Goal: Information Seeking & Learning: Learn about a topic

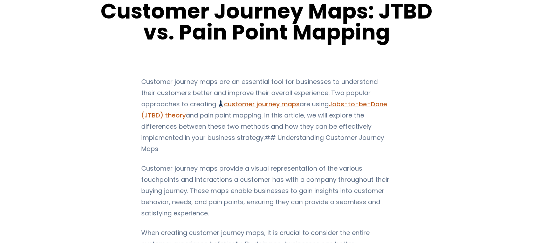
scroll to position [54, 0]
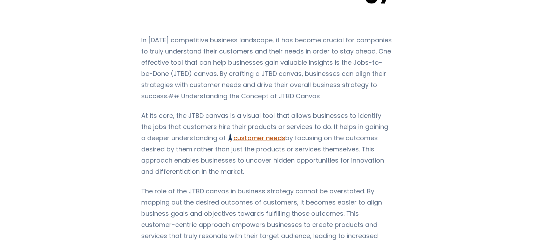
scroll to position [92, 0]
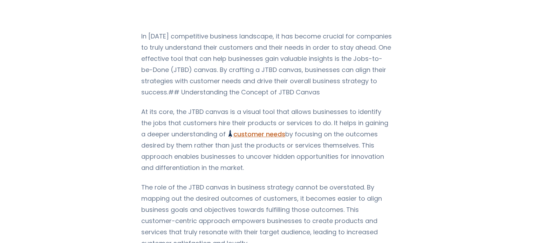
drag, startPoint x: 144, startPoint y: 41, endPoint x: 373, endPoint y: 169, distance: 262.3
click at [298, 169] on p "At its core, the JTBD canvas is a visual tool that allows businesses to identif…" at bounding box center [266, 139] width 250 height 67
drag, startPoint x: 137, startPoint y: 109, endPoint x: 249, endPoint y: 164, distance: 124.8
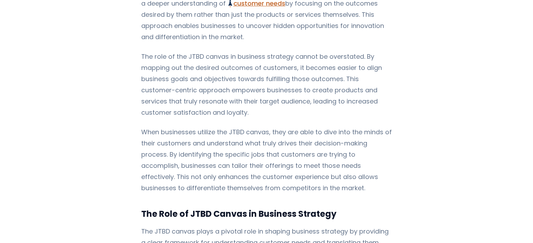
scroll to position [227, 0]
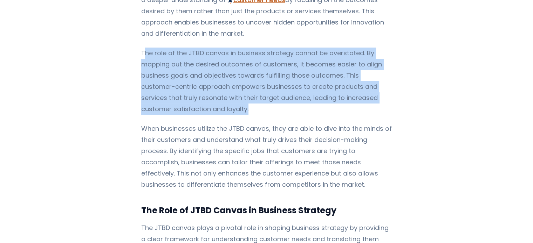
drag, startPoint x: 141, startPoint y: 52, endPoint x: 250, endPoint y: 105, distance: 121.5
click at [250, 105] on p "The role of the JTBD canvas in business strategy cannot be overstated. By mappi…" at bounding box center [266, 81] width 250 height 67
drag, startPoint x: 161, startPoint y: 67, endPoint x: 223, endPoint y: 112, distance: 76.4
click at [223, 112] on p "The role of the JTBD canvas in business strategy cannot be overstated. By mappi…" at bounding box center [266, 81] width 250 height 67
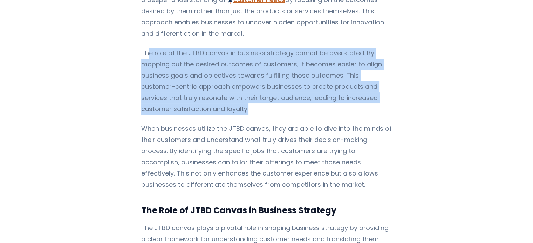
click at [355, 101] on p "The role of the JTBD canvas in business strategy cannot be overstated. By mappi…" at bounding box center [266, 81] width 250 height 67
drag, startPoint x: 251, startPoint y: 105, endPoint x: 139, endPoint y: 54, distance: 123.0
click at [141, 54] on p "The role of the JTBD canvas in business strategy cannot be overstated. By mappi…" at bounding box center [266, 81] width 250 height 67
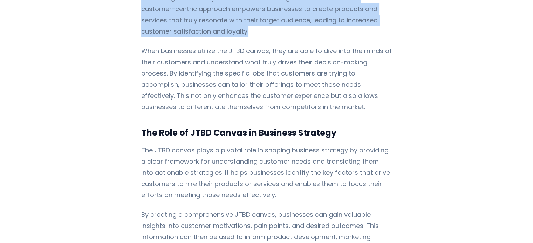
scroll to position [312, 0]
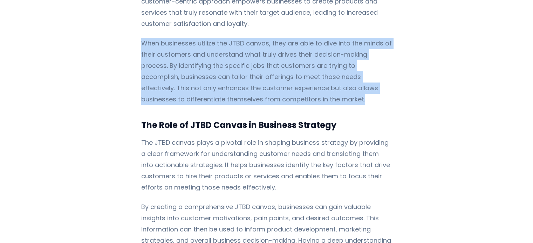
drag, startPoint x: 137, startPoint y: 40, endPoint x: 306, endPoint y: 96, distance: 178.4
click at [306, 96] on p "When businesses utilize the JTBD canvas, they are able to dive into the minds o…" at bounding box center [266, 71] width 250 height 67
click at [303, 100] on p "When businesses utilize the JTBD canvas, they are able to dive into the minds o…" at bounding box center [266, 71] width 250 height 67
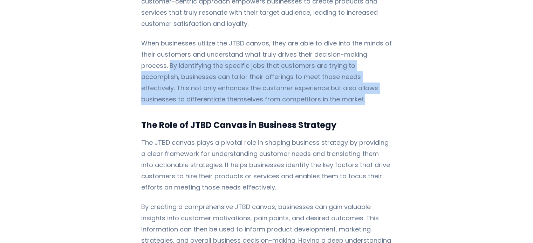
drag, startPoint x: 136, startPoint y: 65, endPoint x: 293, endPoint y: 100, distance: 160.3
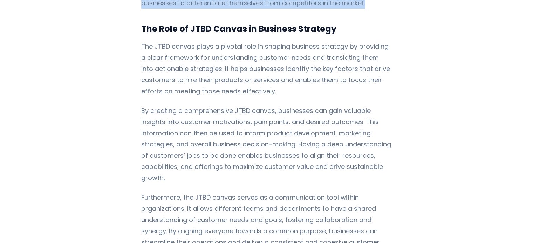
scroll to position [413, 0]
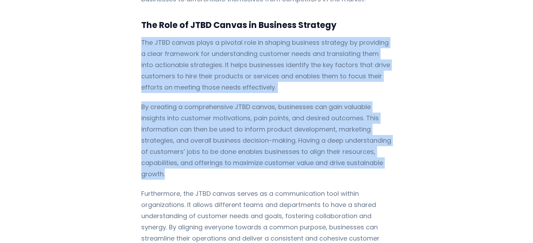
drag, startPoint x: 137, startPoint y: 42, endPoint x: 367, endPoint y: 162, distance: 259.4
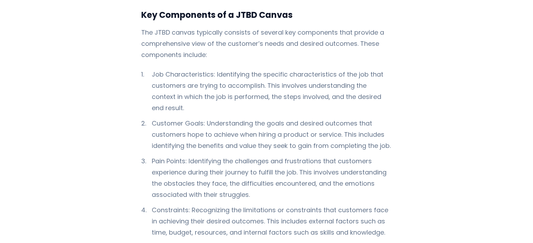
scroll to position [677, 0]
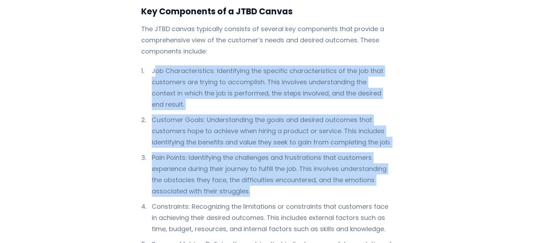
drag, startPoint x: 151, startPoint y: 59, endPoint x: 368, endPoint y: 169, distance: 243.5
click at [368, 169] on ol "Job Characteristics: Identifying the specific characteristics of the job that c…" at bounding box center [266, 199] width 250 height 268
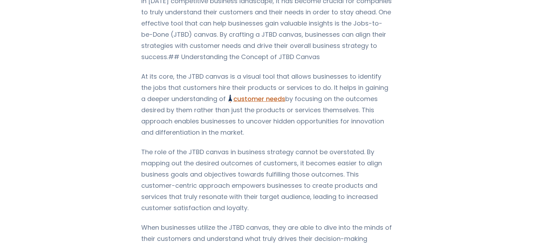
scroll to position [0, 0]
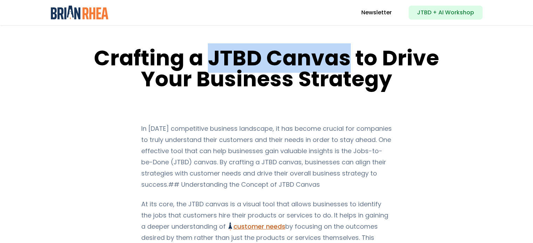
drag, startPoint x: 210, startPoint y: 57, endPoint x: 347, endPoint y: 60, distance: 136.6
click at [347, 60] on h1 "Crafting a JTBD Canvas to Drive Your Business Strategy" at bounding box center [266, 69] width 355 height 42
copy h1 "JTBD Canvas"
